Goal: Use online tool/utility: Utilize a website feature to perform a specific function

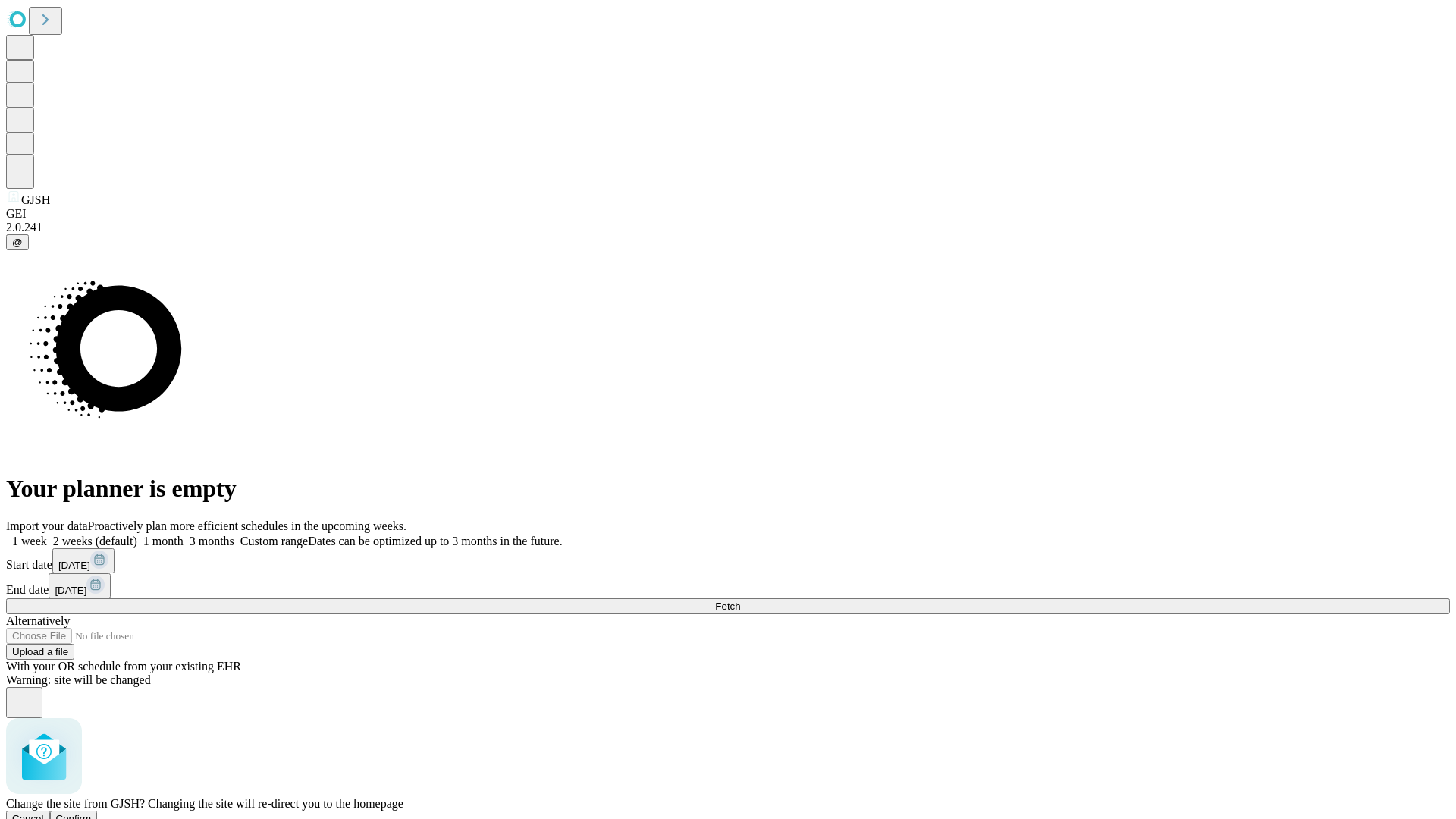
click at [92, 813] on span "Confirm" at bounding box center [74, 819] width 36 height 12
click at [47, 535] on label "1 week" at bounding box center [26, 541] width 41 height 13
click at [740, 601] on span "Fetch" at bounding box center [728, 607] width 25 height 12
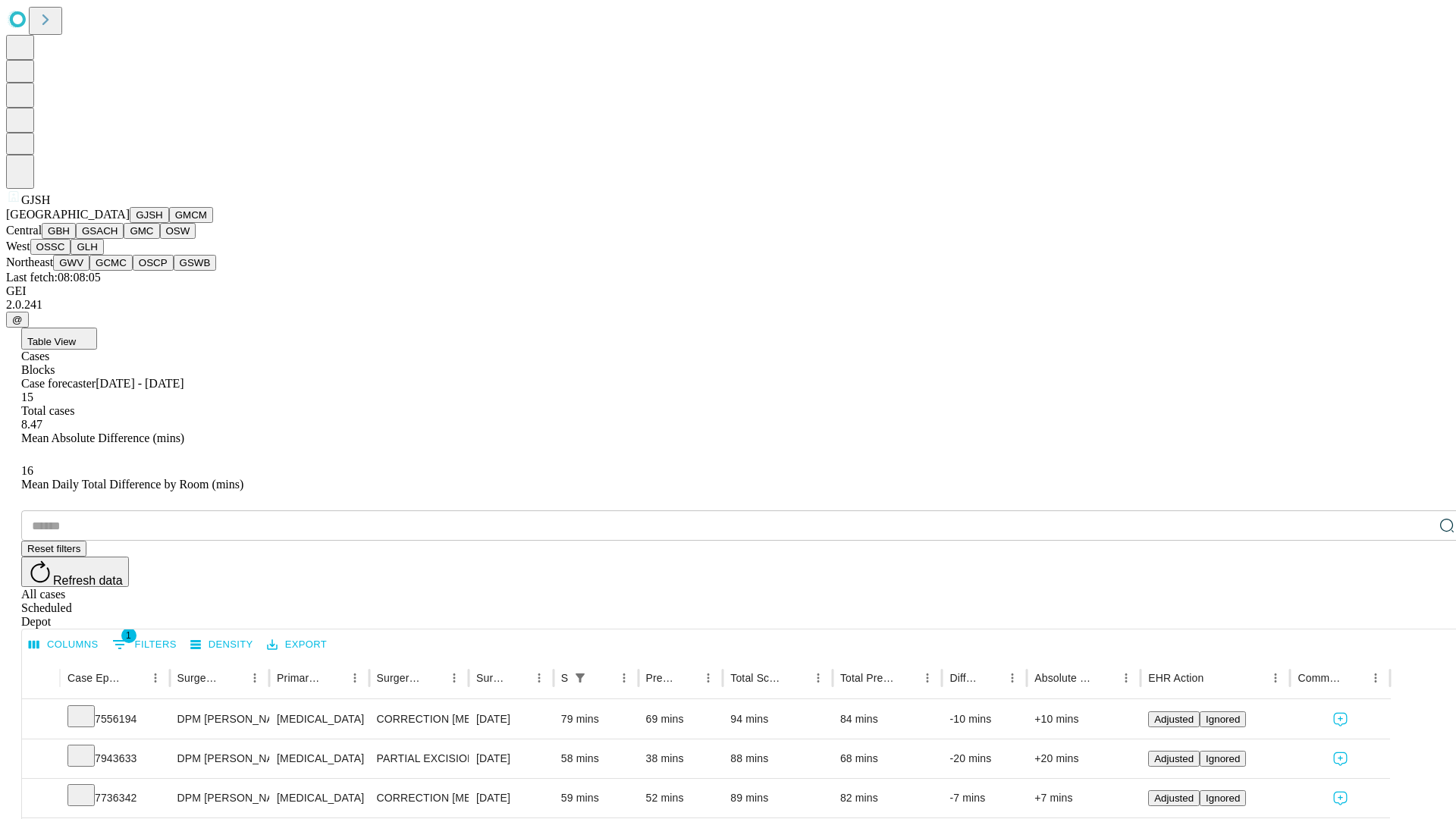
click at [169, 223] on button "GMCM" at bounding box center [191, 215] width 44 height 16
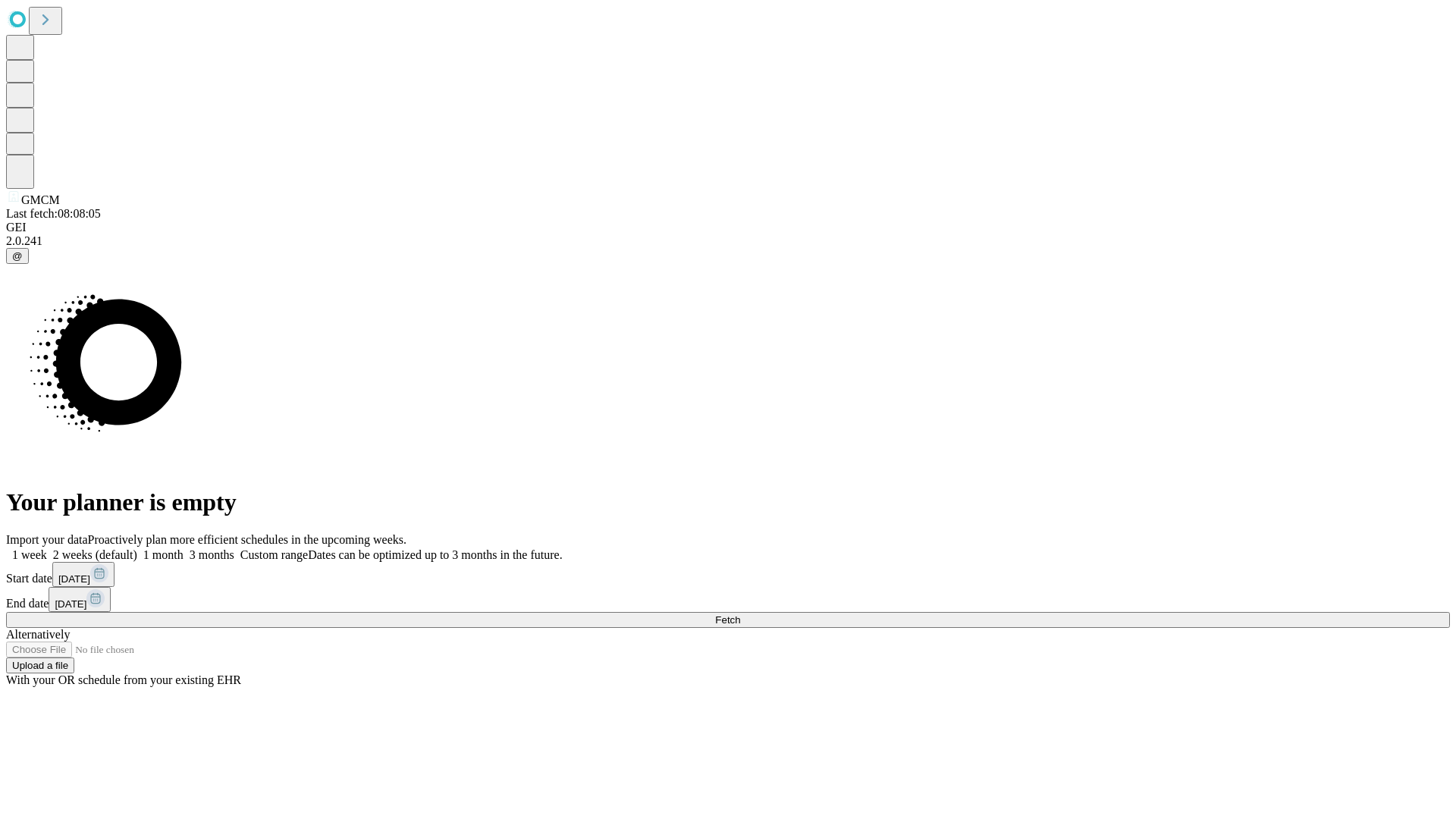
click at [47, 549] on label "1 week" at bounding box center [26, 555] width 41 height 13
click at [740, 614] on span "Fetch" at bounding box center [728, 620] width 25 height 12
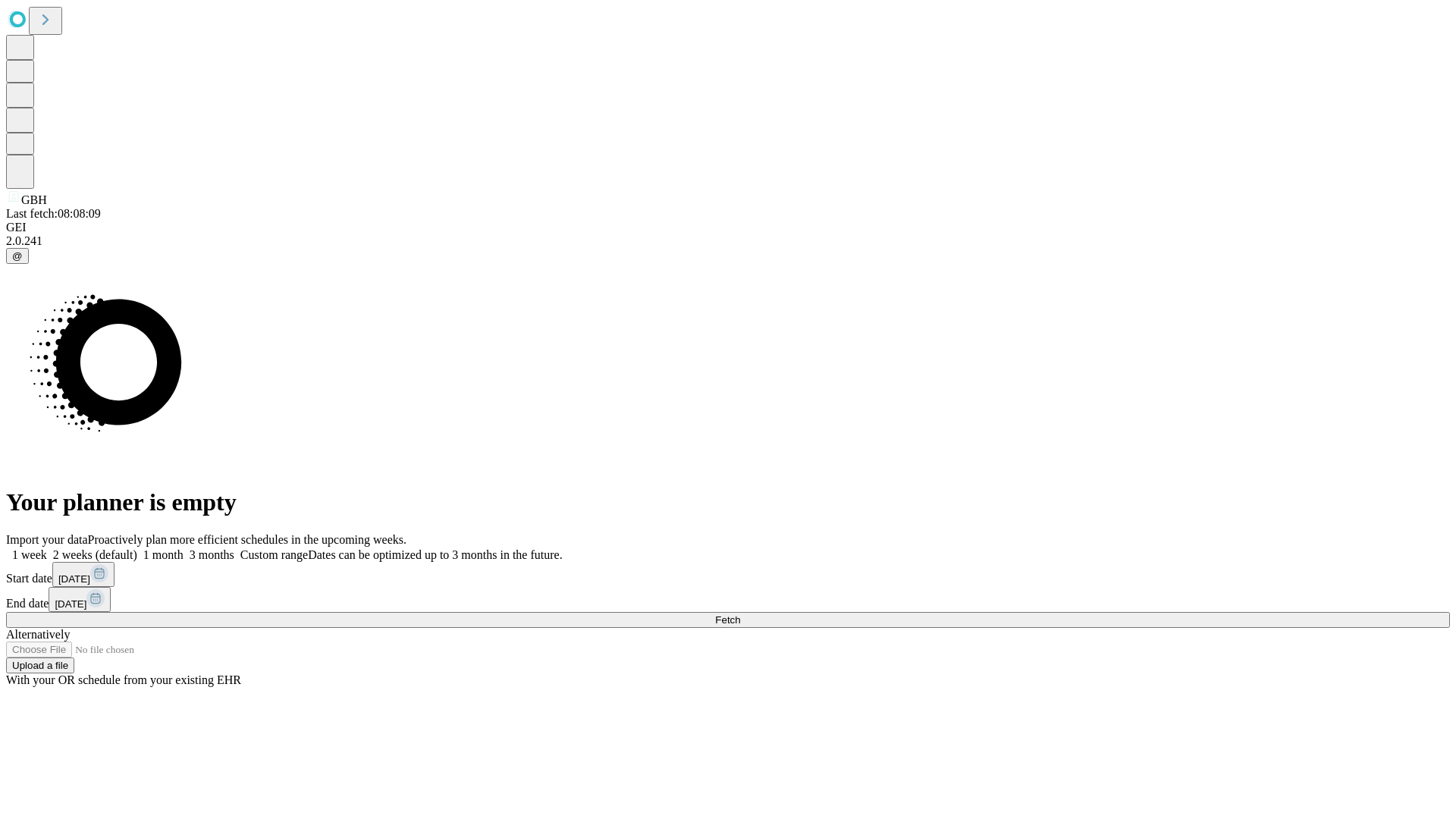
click at [47, 549] on label "1 week" at bounding box center [26, 555] width 41 height 13
click at [740, 614] on span "Fetch" at bounding box center [728, 620] width 25 height 12
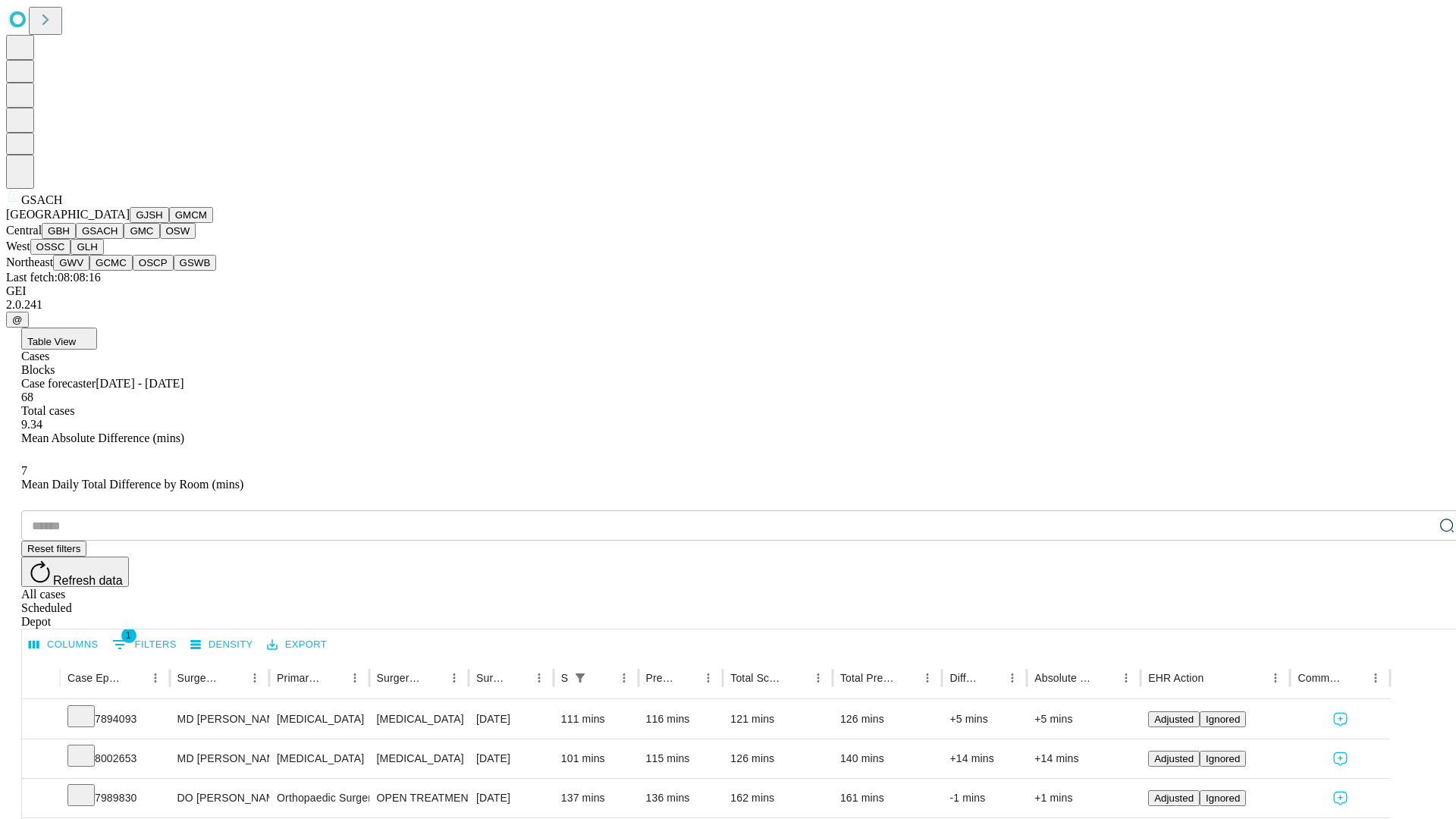
click at [123, 239] on button "GMC" at bounding box center [141, 230] width 36 height 16
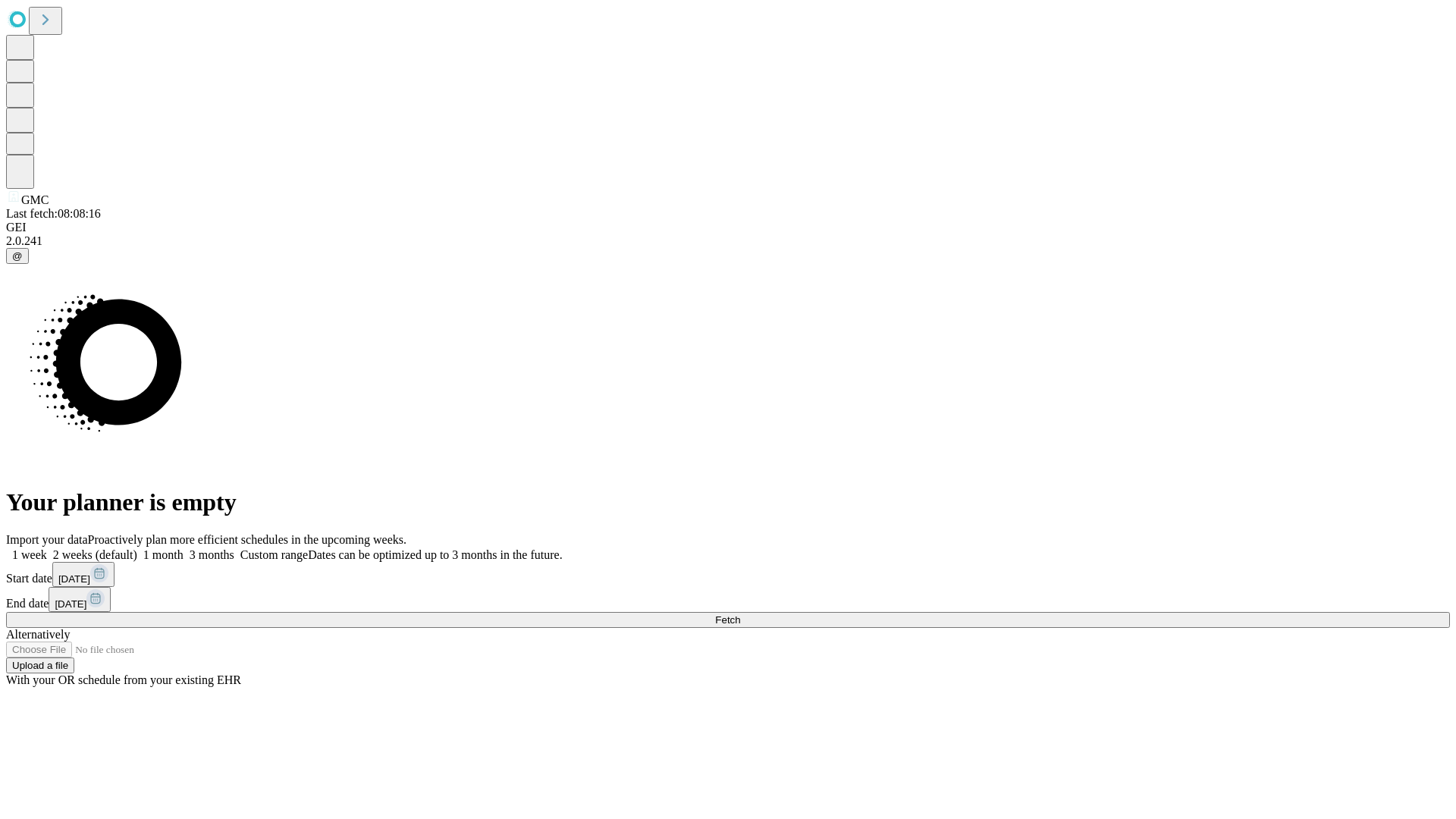
click at [47, 549] on label "1 week" at bounding box center [26, 555] width 41 height 13
click at [740, 614] on span "Fetch" at bounding box center [728, 620] width 25 height 12
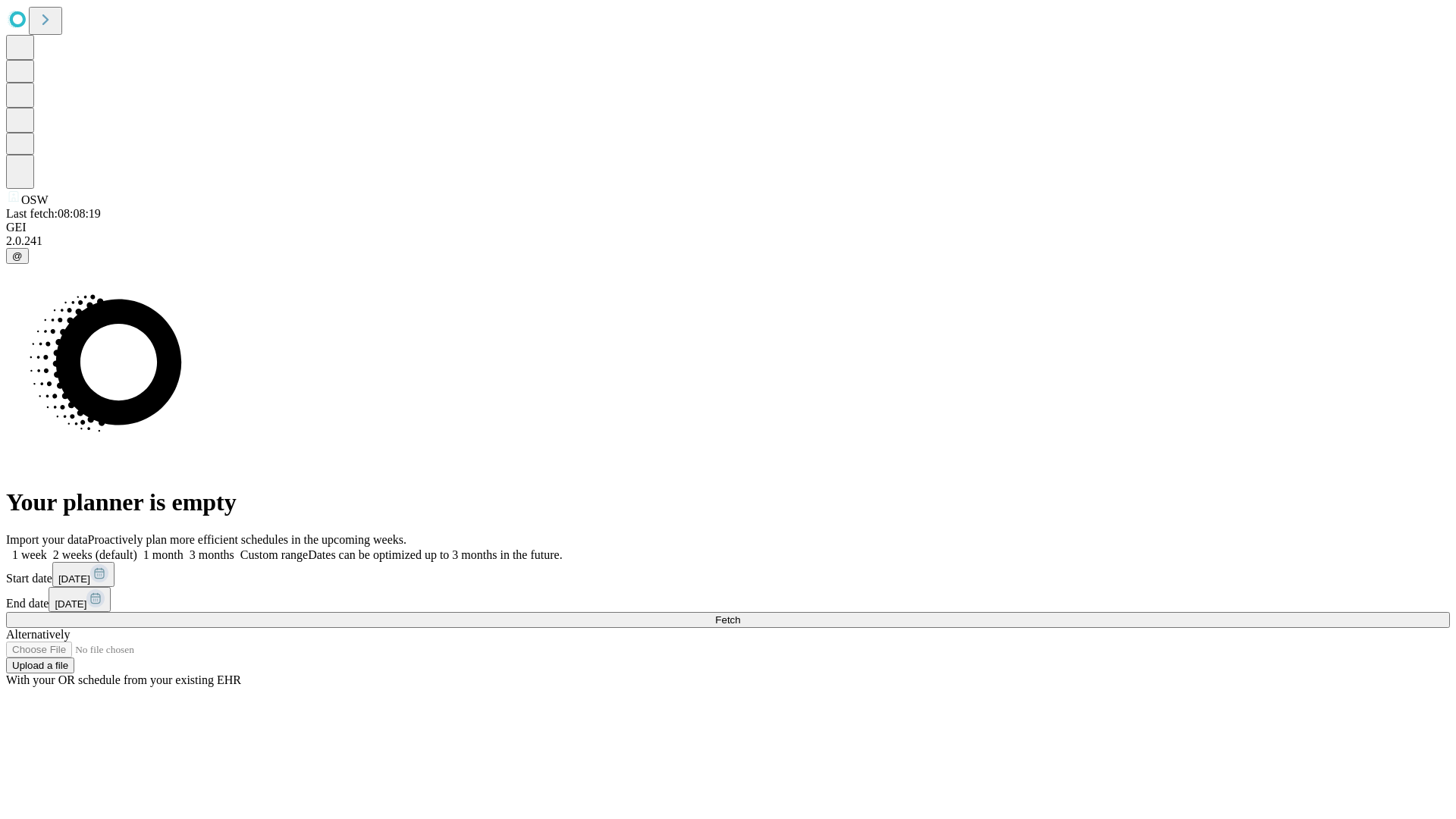
click at [47, 549] on label "1 week" at bounding box center [26, 555] width 41 height 13
click at [740, 614] on span "Fetch" at bounding box center [728, 620] width 25 height 12
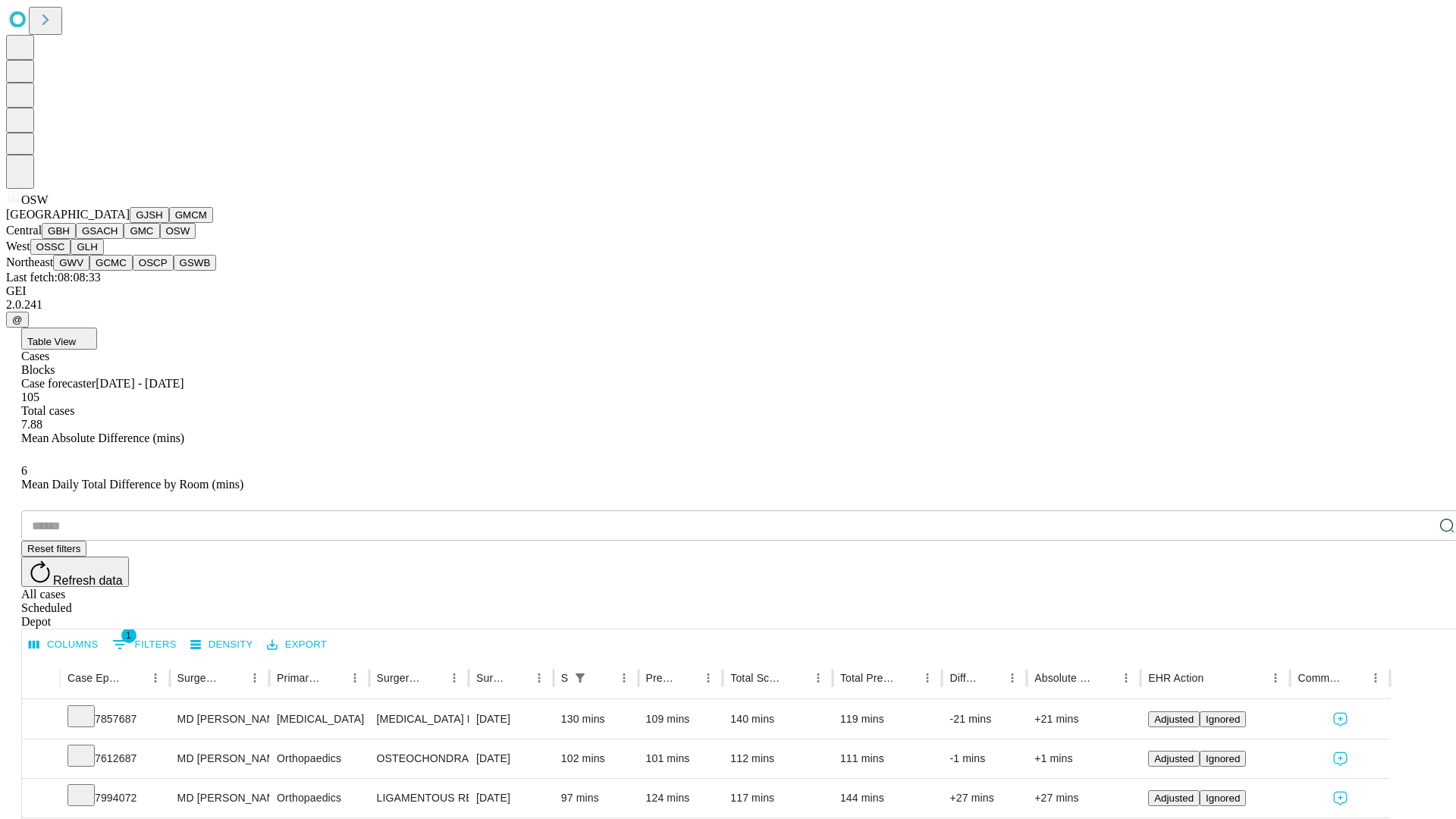
click at [71, 255] on button "OSSC" at bounding box center [51, 246] width 41 height 16
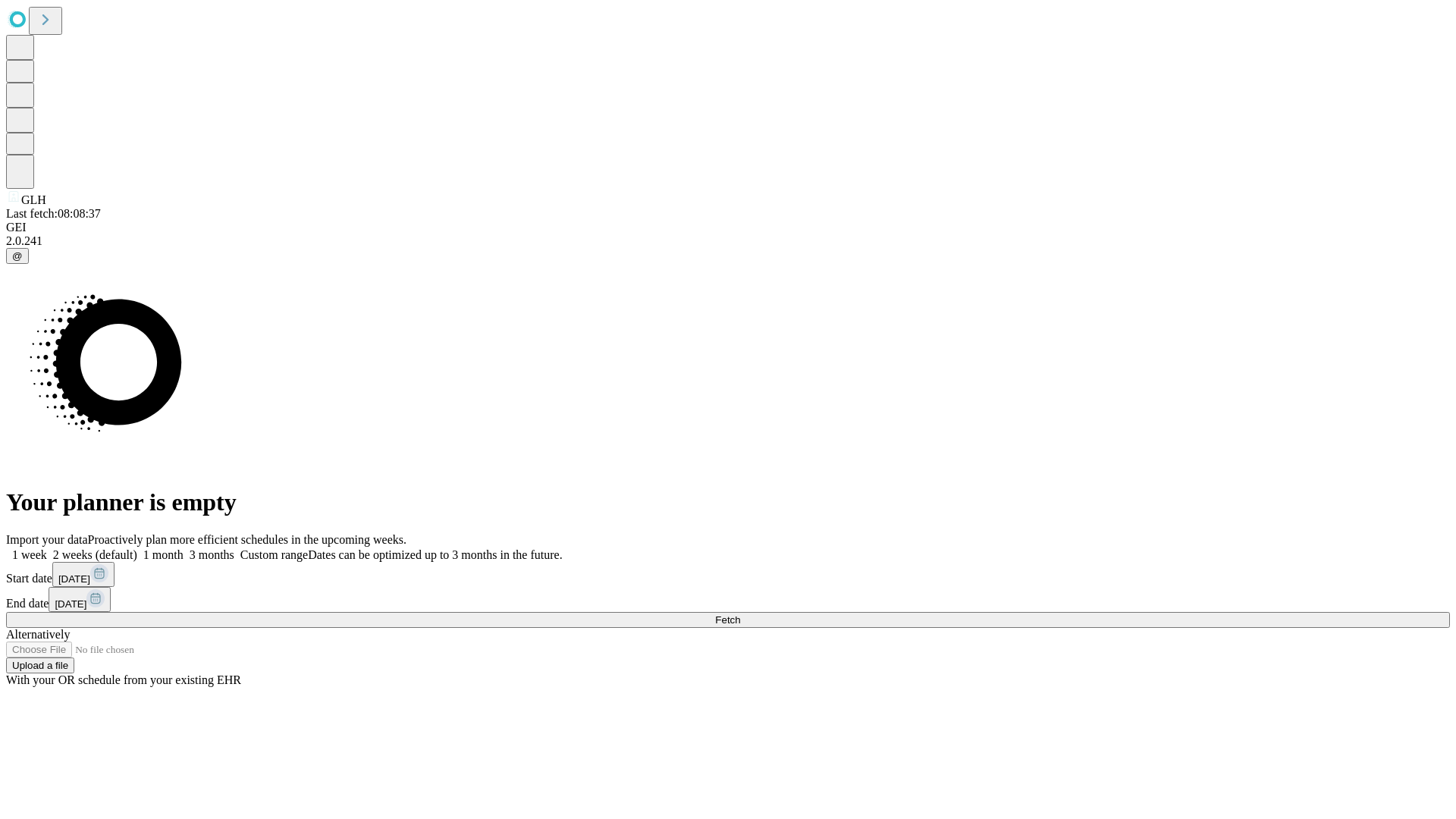
click at [47, 549] on label "1 week" at bounding box center [26, 555] width 41 height 13
click at [740, 614] on span "Fetch" at bounding box center [728, 620] width 25 height 12
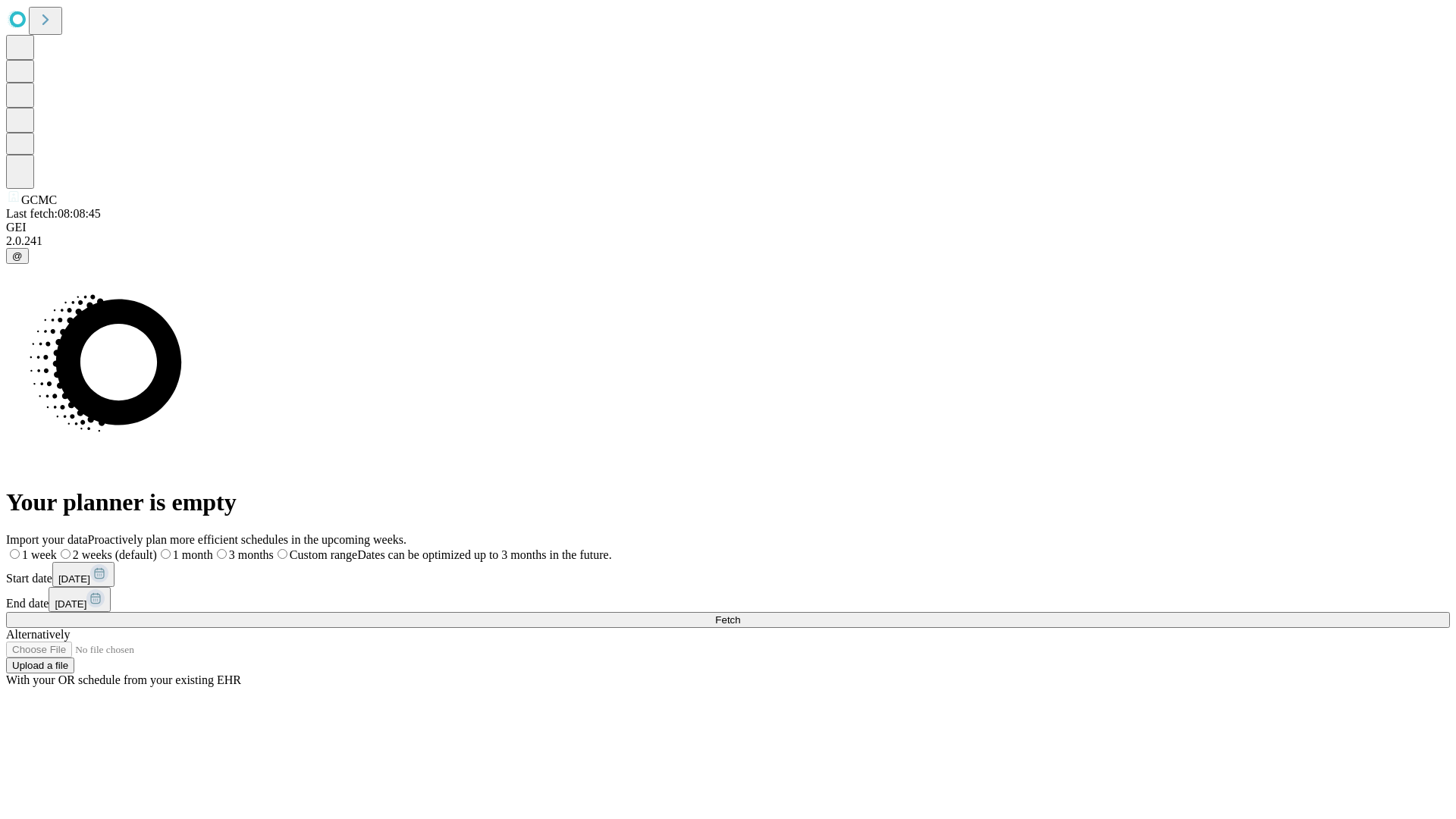
click at [740, 614] on span "Fetch" at bounding box center [728, 620] width 25 height 12
